Goal: Information Seeking & Learning: Learn about a topic

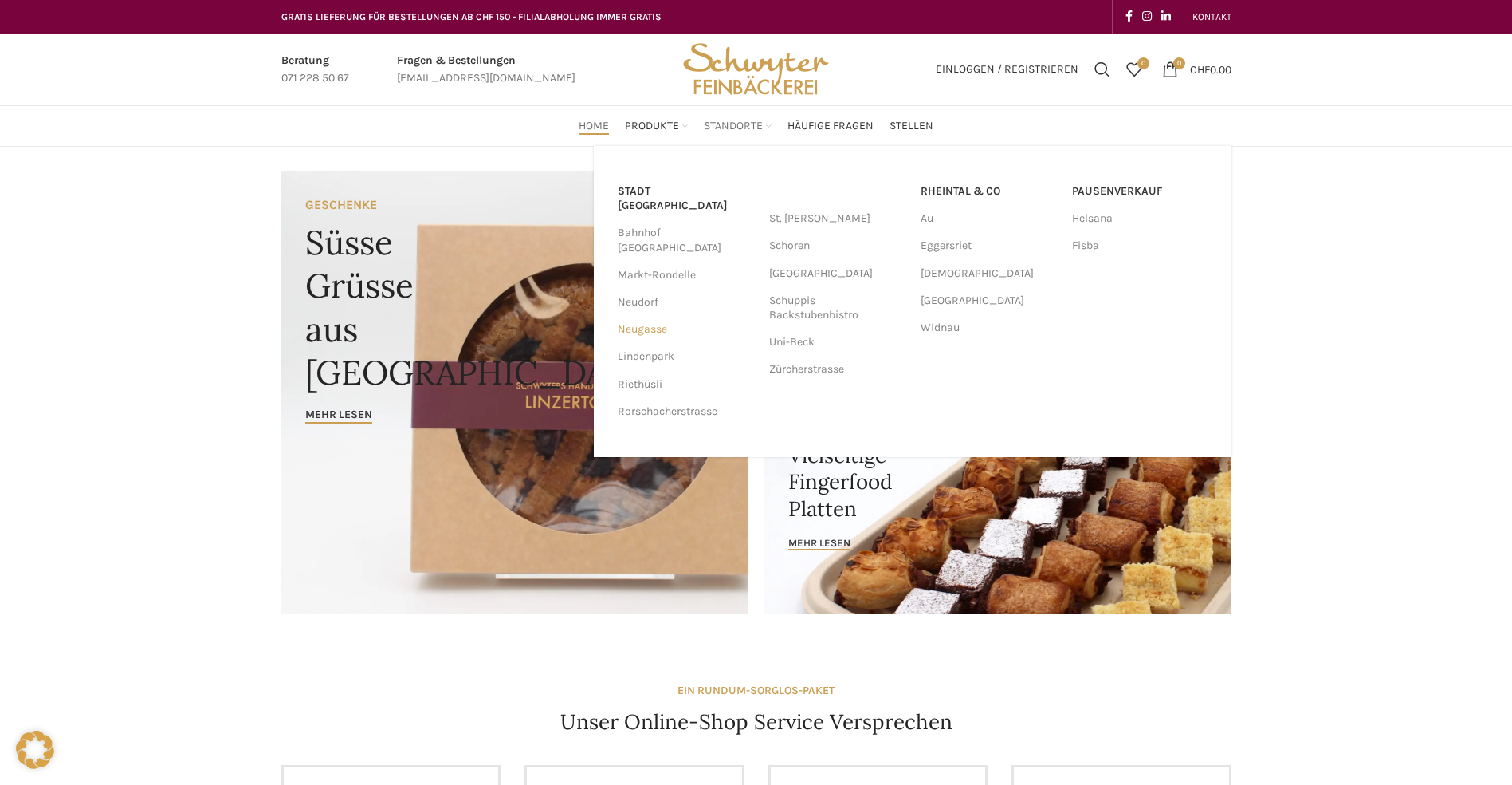
click at [667, 316] on link "Neugasse" at bounding box center [686, 329] width 135 height 27
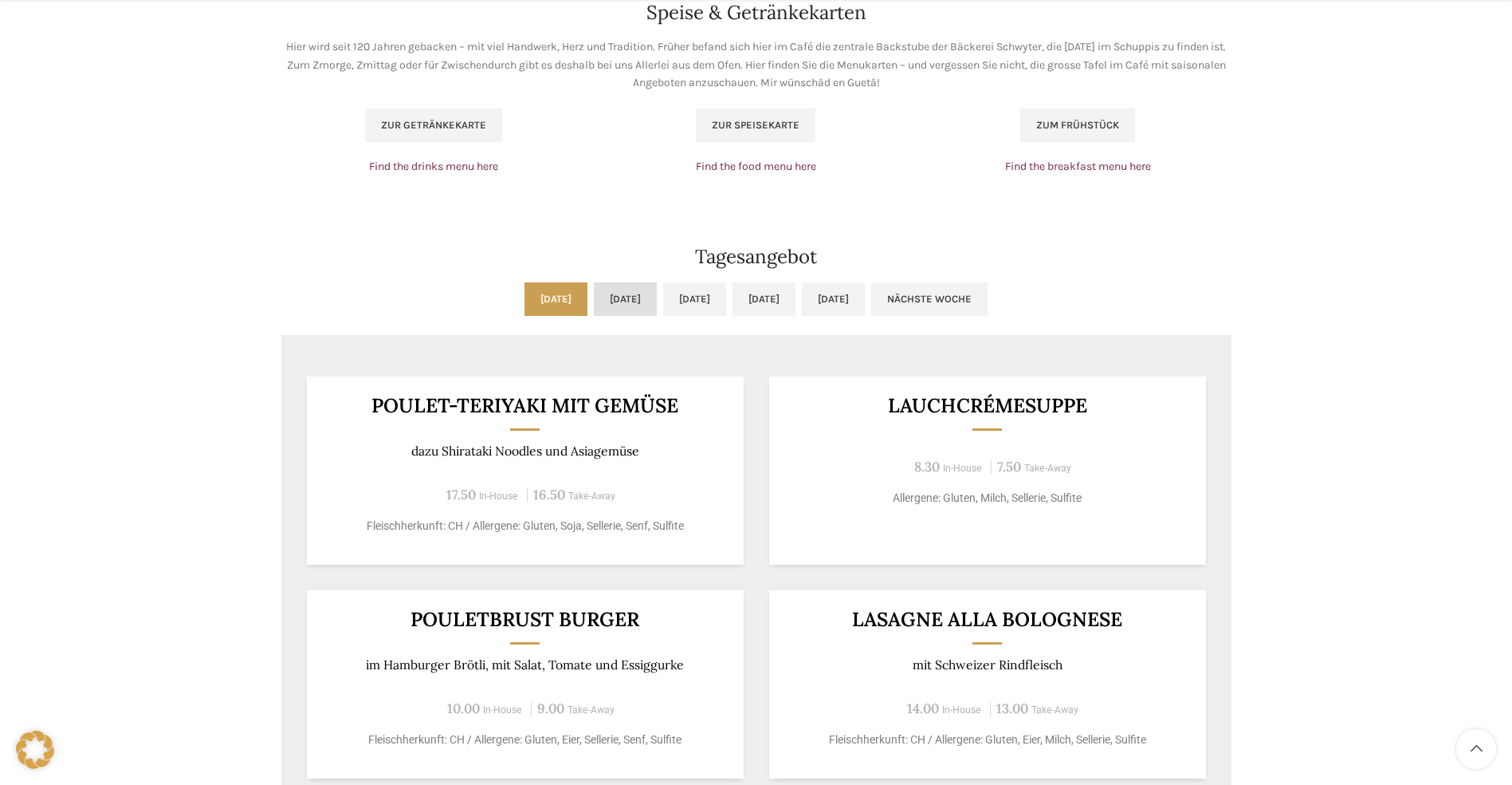
scroll to position [1117, 0]
click at [594, 301] on link "[DATE]" at bounding box center [625, 299] width 63 height 34
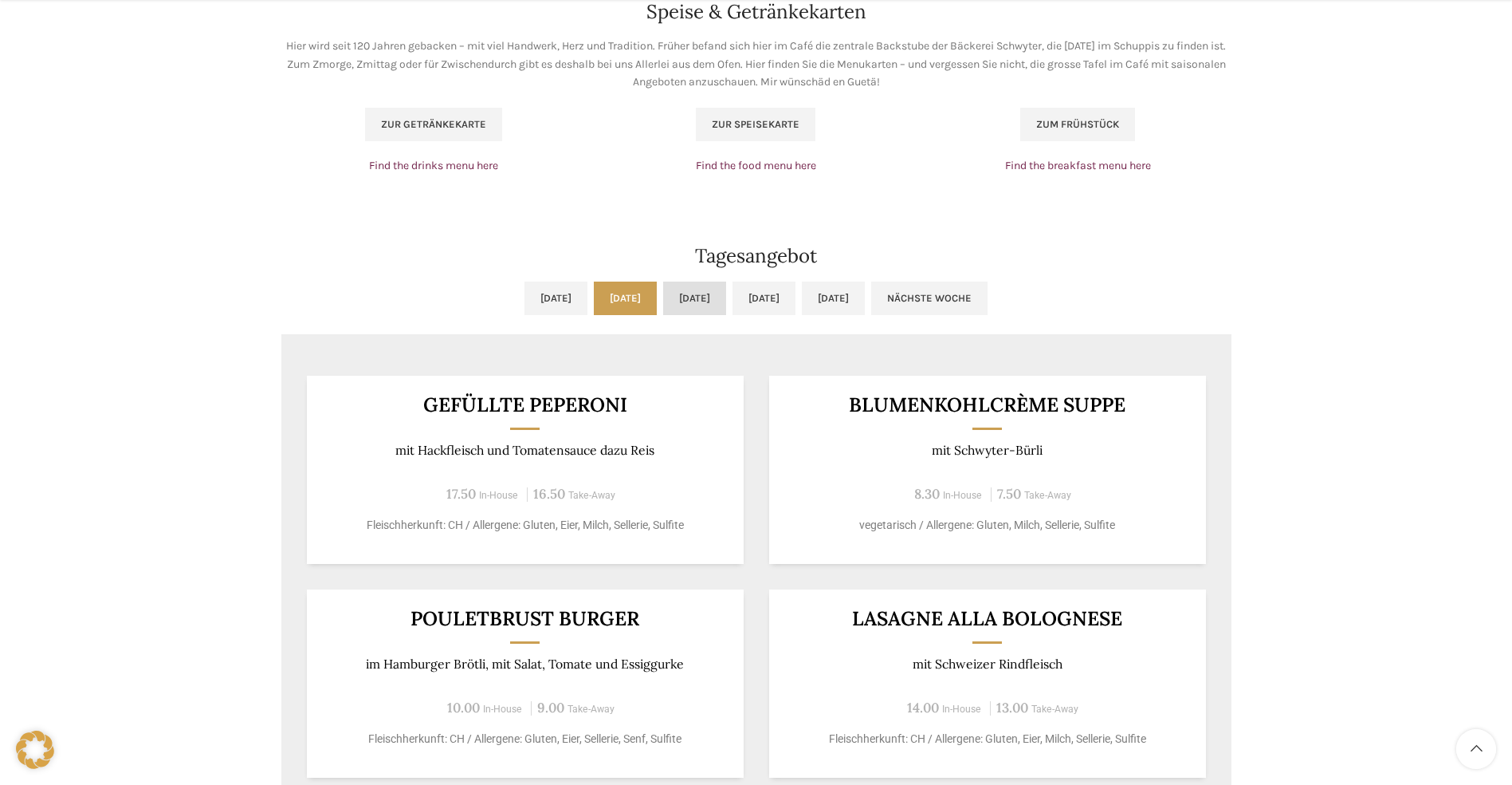
click at [710, 297] on link "[DATE]" at bounding box center [694, 299] width 63 height 34
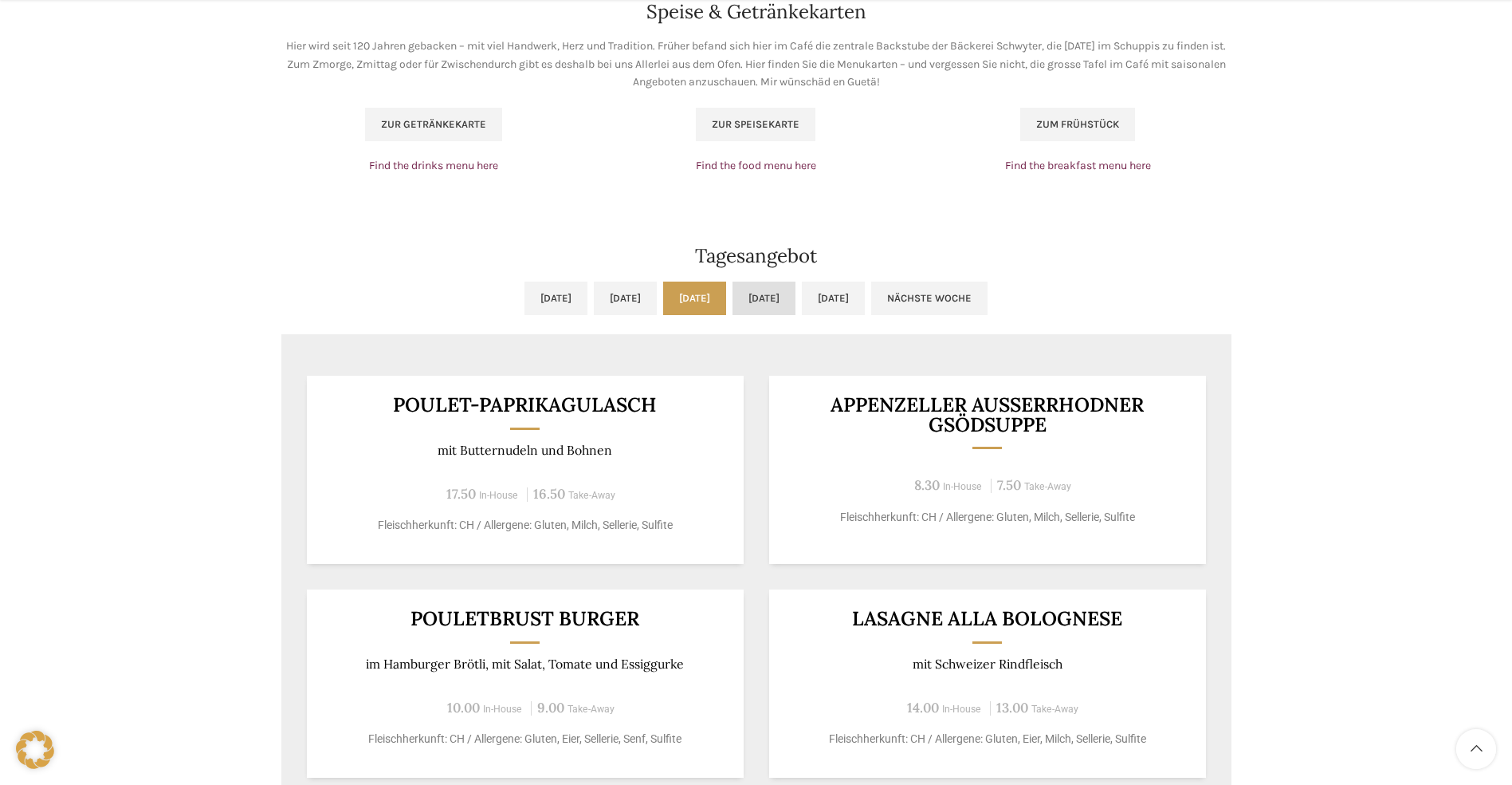
click at [796, 302] on link "[DATE]" at bounding box center [764, 299] width 63 height 34
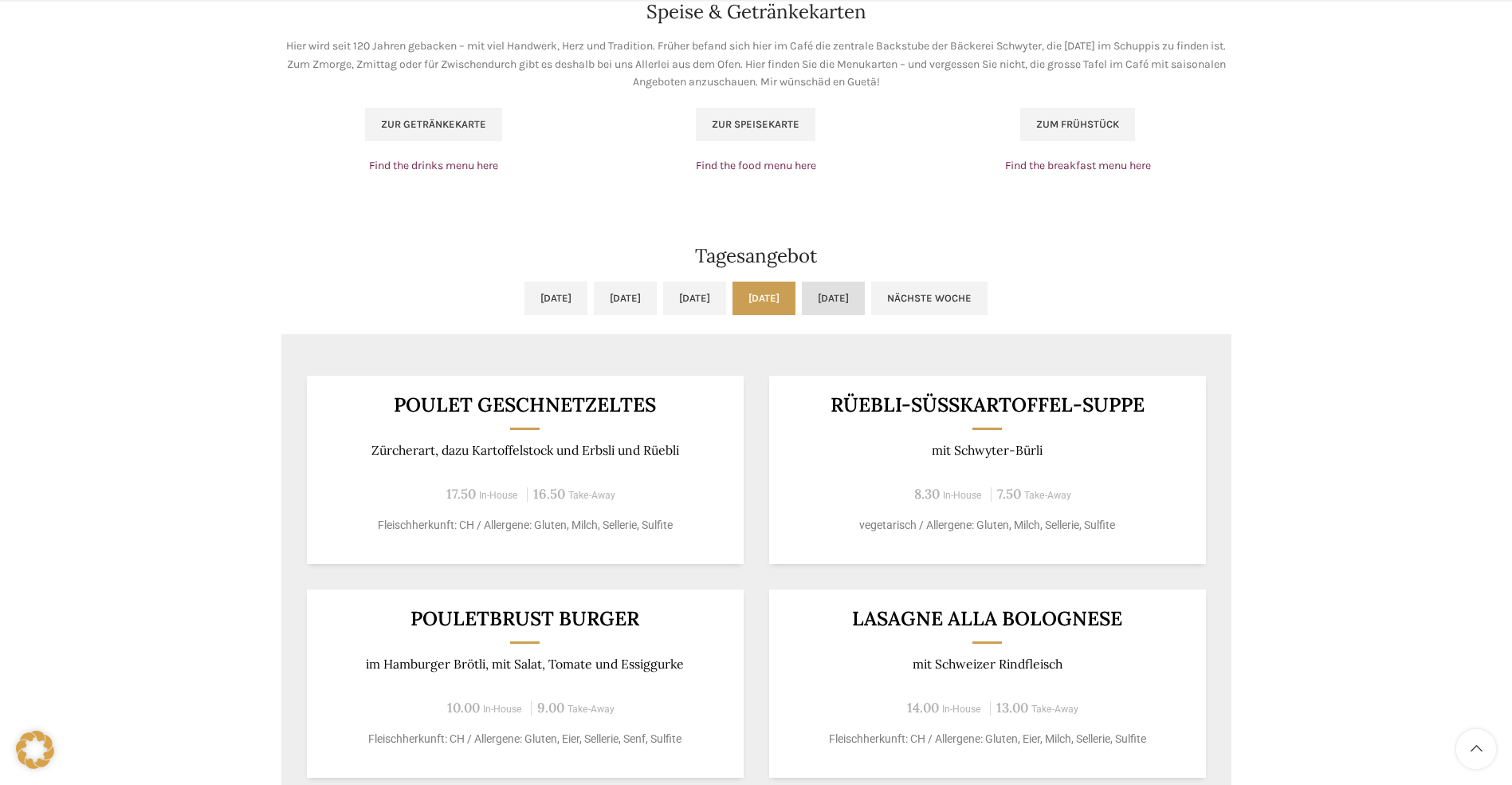
click at [865, 300] on link "[DATE]" at bounding box center [833, 299] width 63 height 34
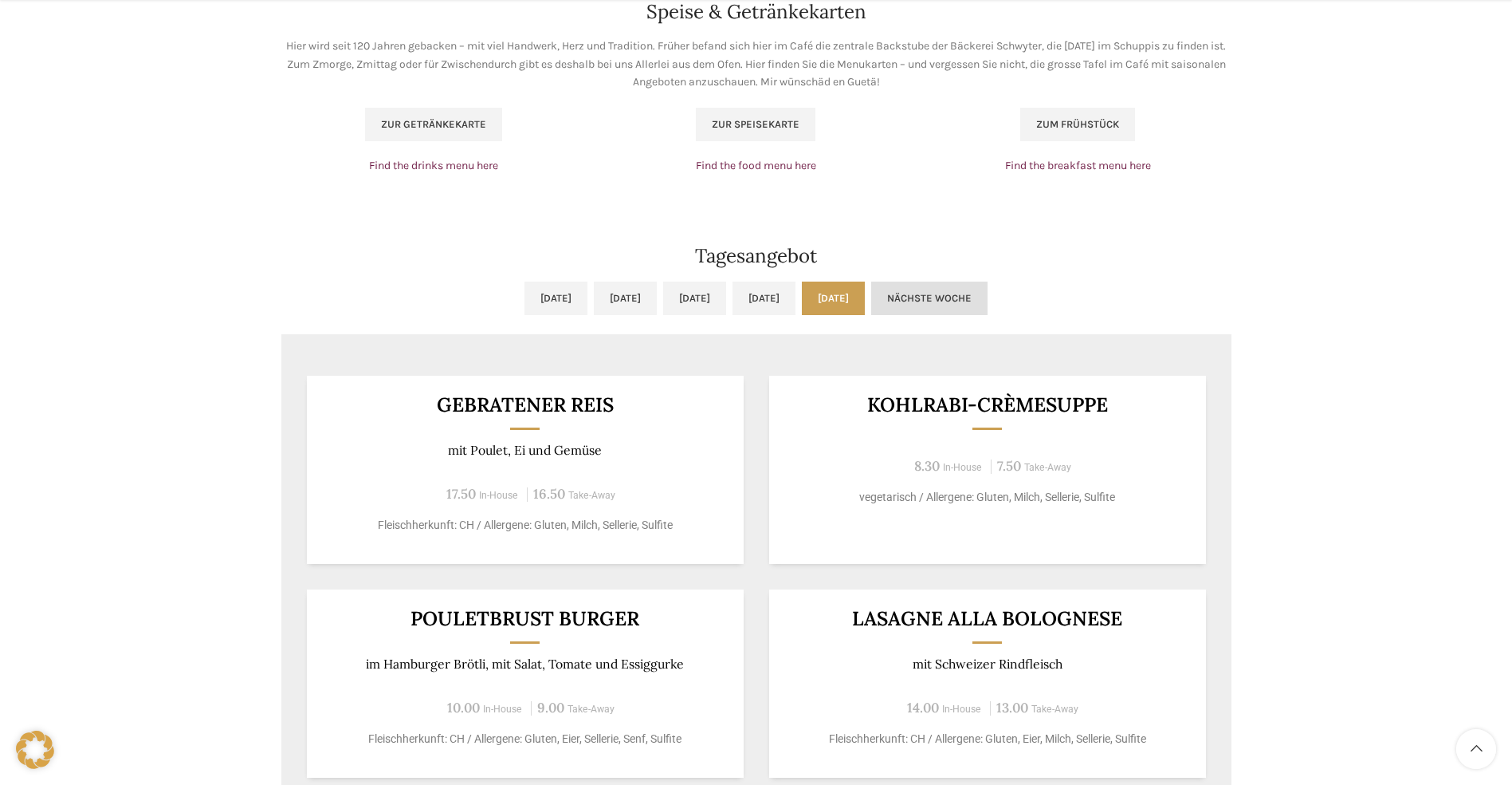
click at [988, 294] on link "Nächste Woche" at bounding box center [929, 299] width 117 height 34
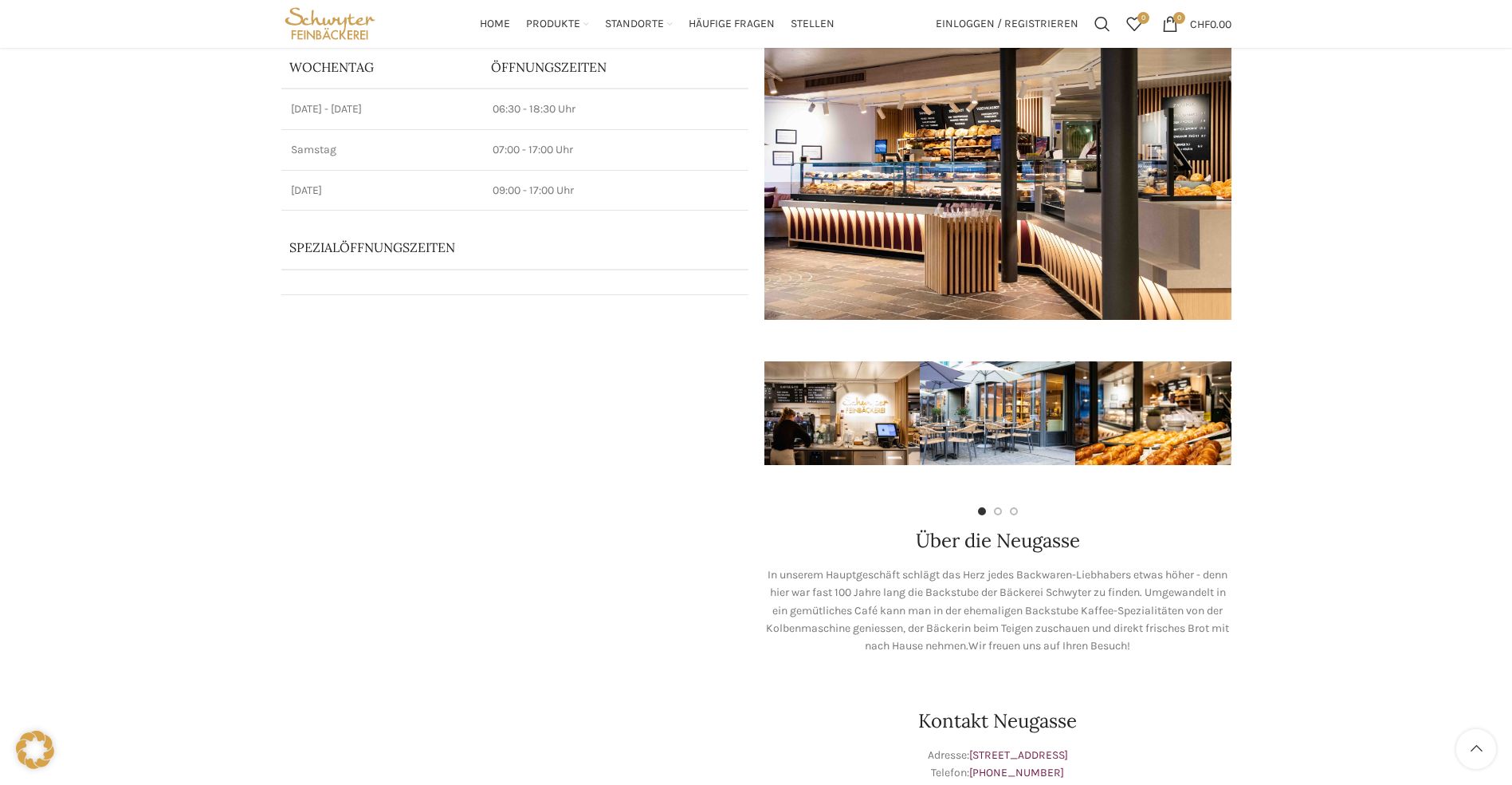
scroll to position [0, 0]
